Goal: Task Accomplishment & Management: Manage account settings

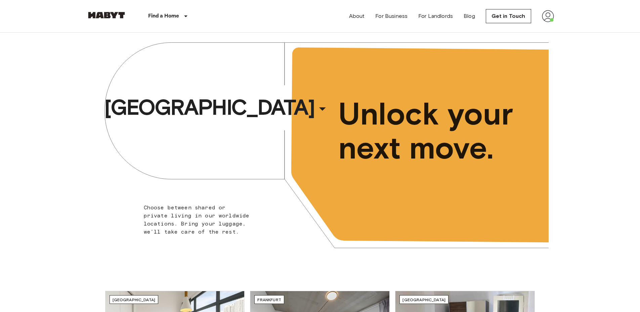
click at [547, 16] on img at bounding box center [548, 16] width 12 height 12
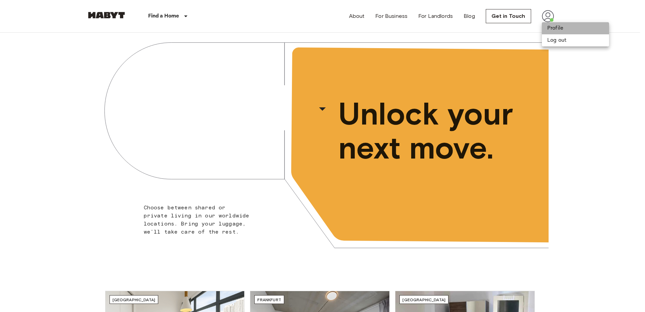
click at [552, 29] on li "Profile" at bounding box center [575, 28] width 67 height 12
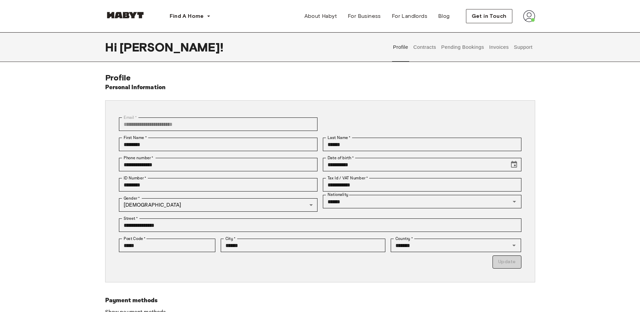
click at [521, 50] on button "Support" at bounding box center [523, 47] width 21 height 30
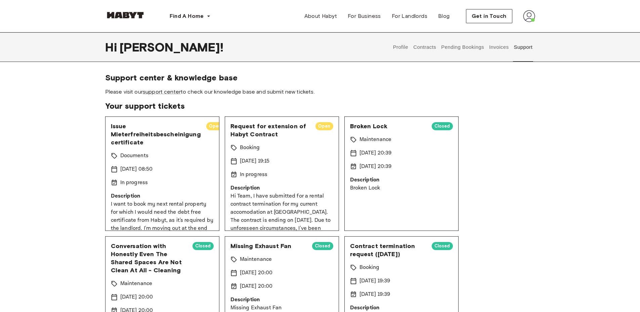
scroll to position [80, 0]
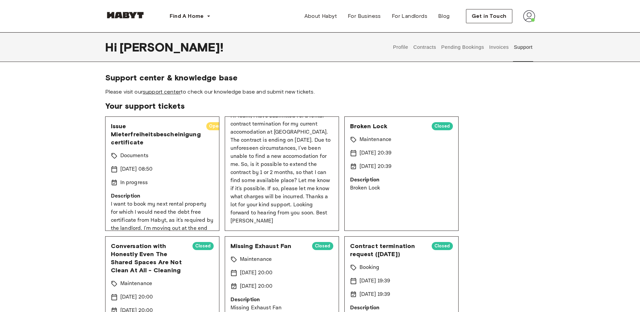
click at [172, 90] on link "support center" at bounding box center [162, 91] width 38 height 6
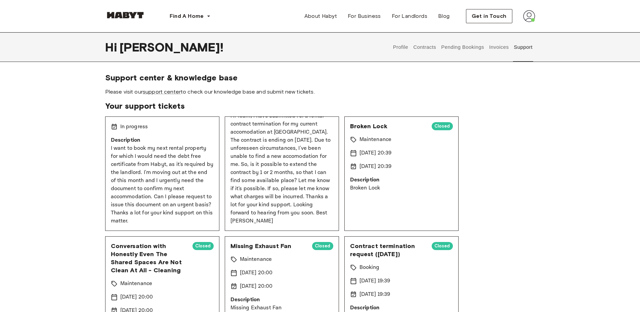
scroll to position [0, 0]
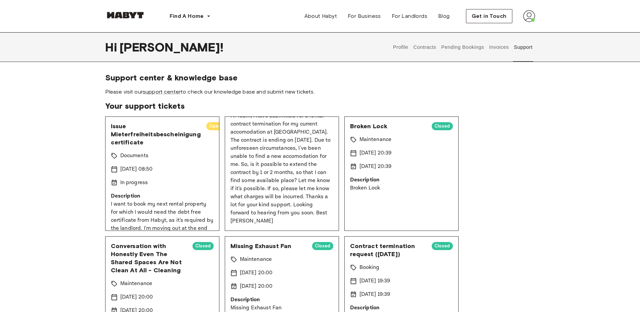
click at [189, 194] on p "Description" at bounding box center [162, 196] width 103 height 8
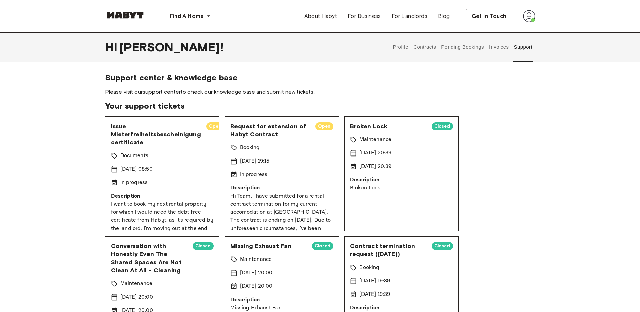
click at [500, 45] on button "Invoices" at bounding box center [498, 47] width 21 height 30
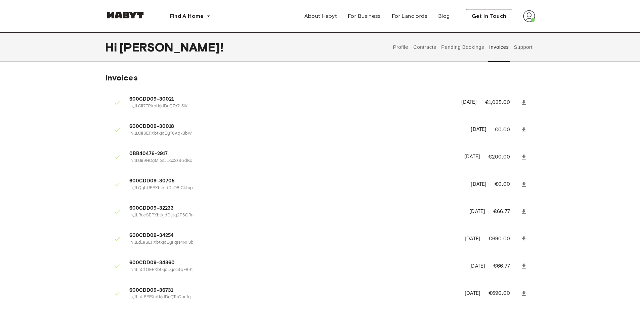
scroll to position [496, 0]
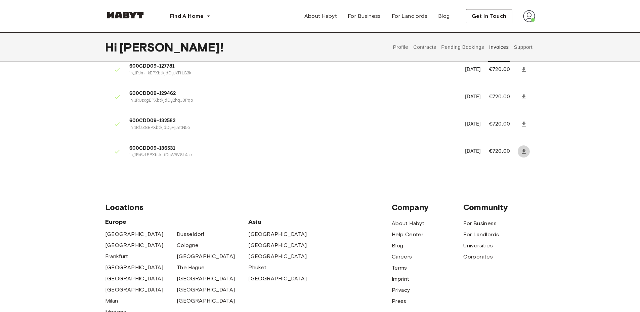
click at [526, 151] on icon at bounding box center [524, 151] width 7 height 7
click at [524, 121] on icon at bounding box center [524, 124] width 7 height 7
click at [525, 99] on icon at bounding box center [524, 96] width 7 height 7
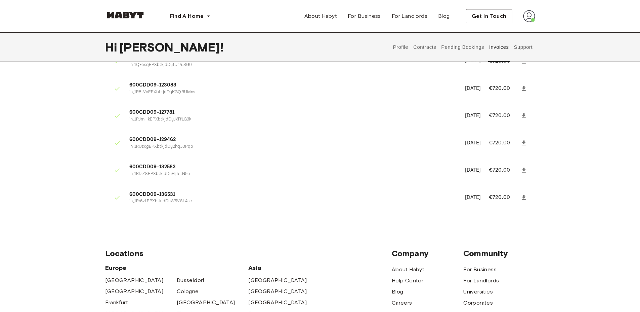
scroll to position [403, 0]
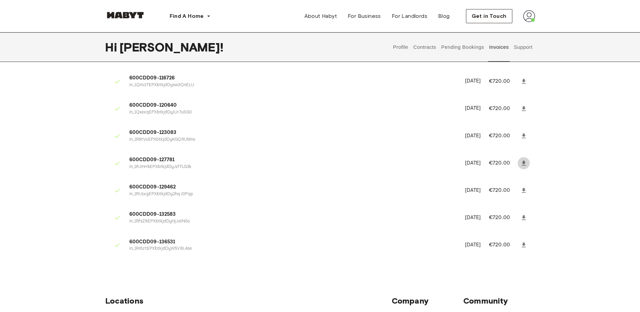
click at [527, 164] on link at bounding box center [524, 163] width 12 height 12
click at [524, 167] on link at bounding box center [524, 163] width 12 height 12
click at [522, 140] on link at bounding box center [524, 136] width 12 height 12
click at [522, 113] on link at bounding box center [524, 109] width 12 height 12
click at [523, 82] on icon at bounding box center [524, 81] width 7 height 7
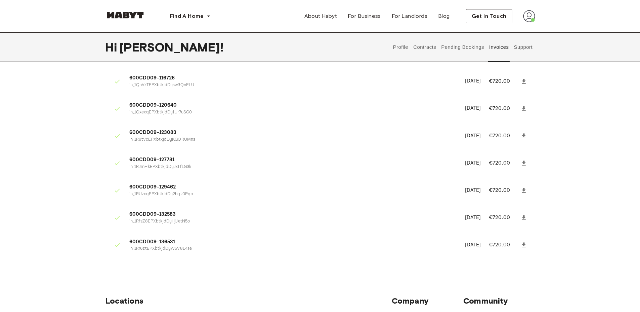
scroll to position [325, 0]
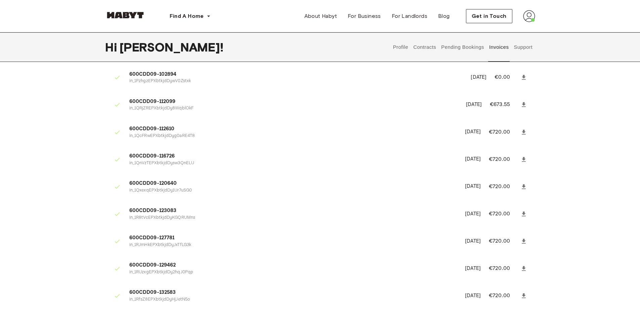
click at [527, 134] on icon at bounding box center [524, 132] width 7 height 7
